Goal: Transaction & Acquisition: Purchase product/service

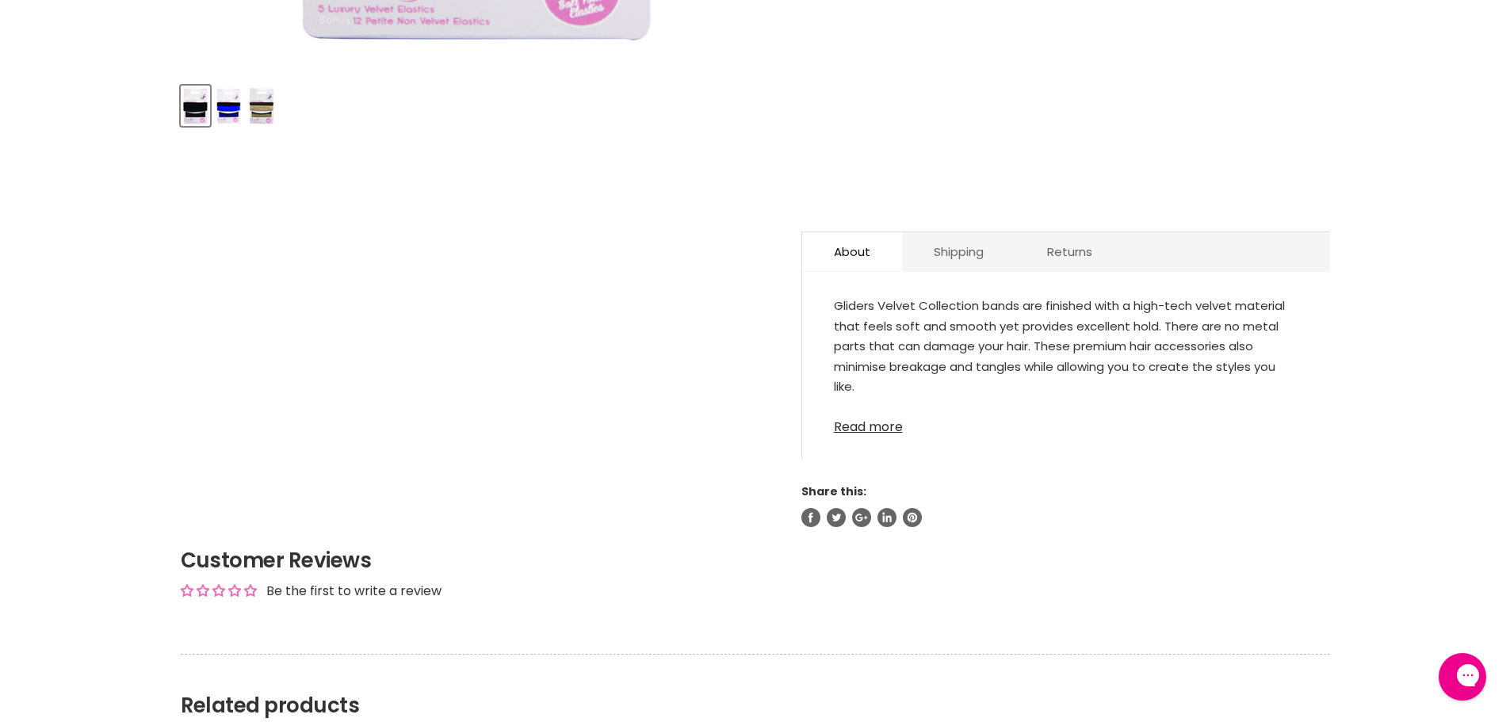
click at [881, 416] on div "Gliders Velvet Soft Touch Elastics No reviews Sold out $5.95 See more from Glid…" at bounding box center [1066, 3] width 529 height 1050
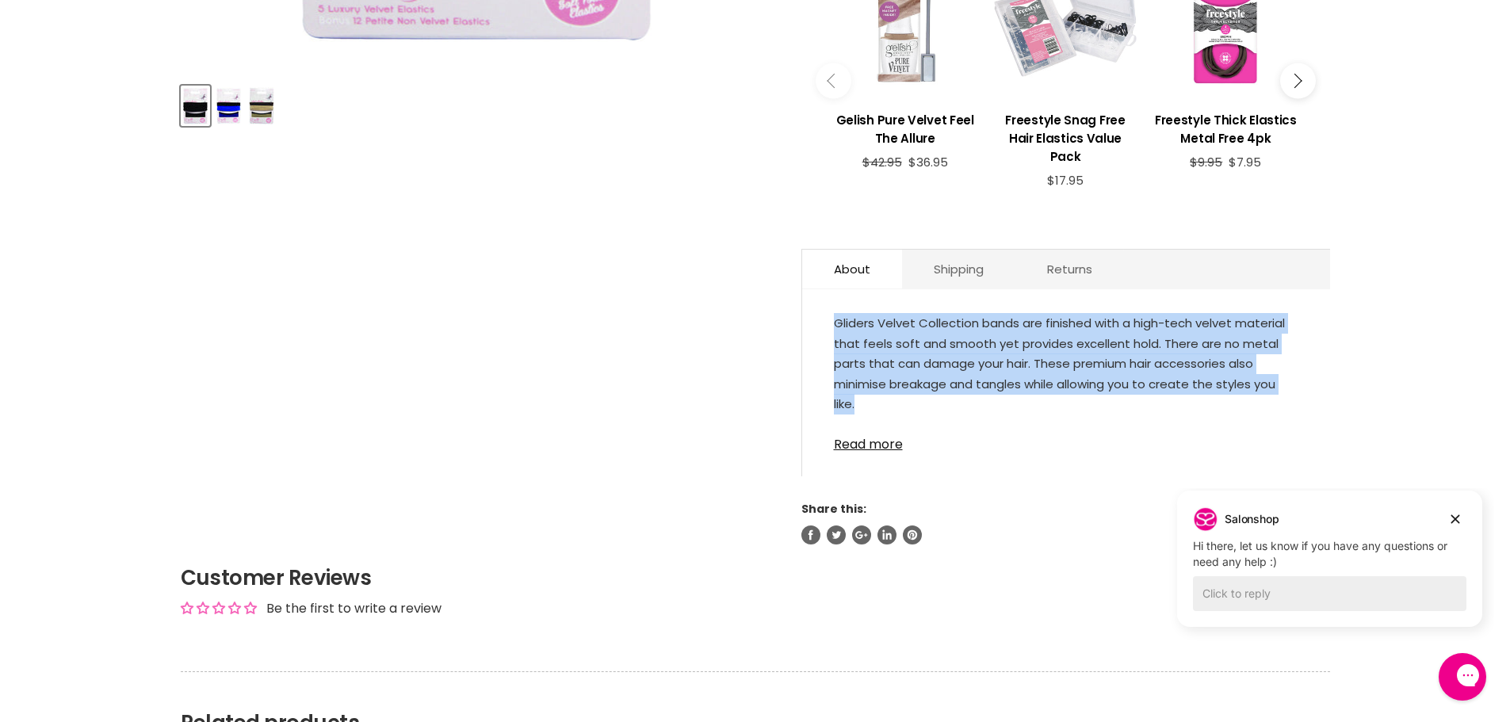
drag, startPoint x: 880, startPoint y: 408, endPoint x: 811, endPoint y: 323, distance: 109.3
click at [811, 323] on div "Gliders Velvet Collection bands are finished with a high-tech velvet material t…" at bounding box center [1066, 390] width 528 height 170
copy div "Gliders Velvet Collection bands are finished with a high-tech velvet material t…"
drag, startPoint x: 878, startPoint y: 437, endPoint x: 892, endPoint y: 450, distance: 19.6
click at [877, 438] on link "Read more" at bounding box center [1066, 440] width 465 height 24
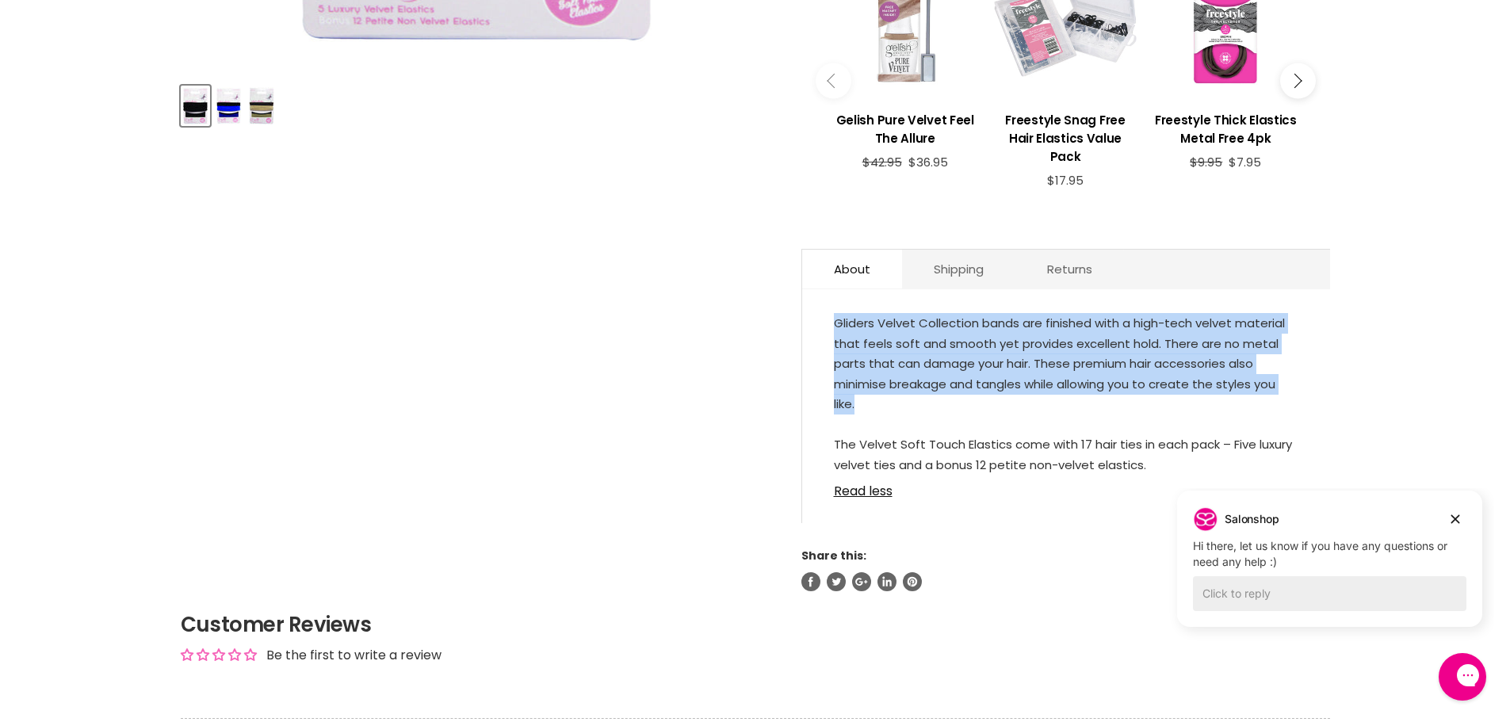
drag, startPoint x: 1152, startPoint y: 467, endPoint x: 813, endPoint y: 327, distance: 366.9
click at [813, 327] on div "Gliders Velvet Collection bands are finished with a high-tech velvet material t…" at bounding box center [1066, 413] width 528 height 217
copy div "Gliders Velvet Collection bands are finished with a high-tech velvet material t…"
